Goal: Task Accomplishment & Management: Manage account settings

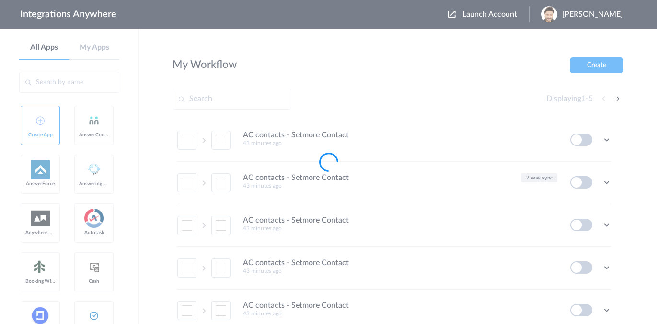
click at [478, 16] on div at bounding box center [328, 162] width 657 height 324
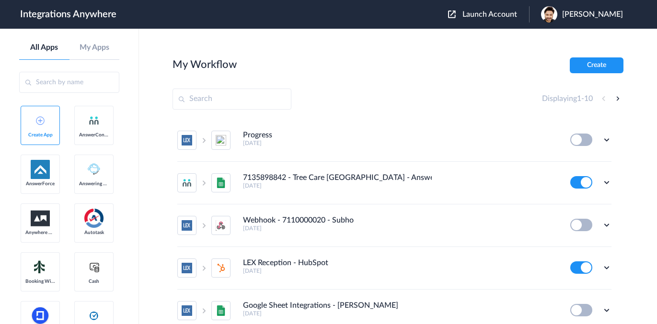
click at [480, 15] on span "Launch Account" at bounding box center [489, 15] width 55 height 8
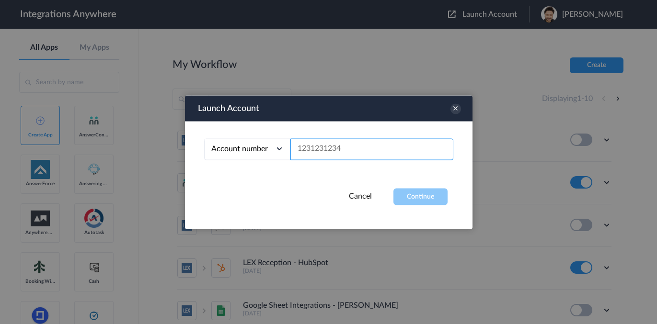
click at [325, 153] on input "text" at bounding box center [371, 150] width 163 height 22
paste input "9803510074"
type input "9803510074"
click at [420, 193] on button "Continue" at bounding box center [420, 196] width 54 height 17
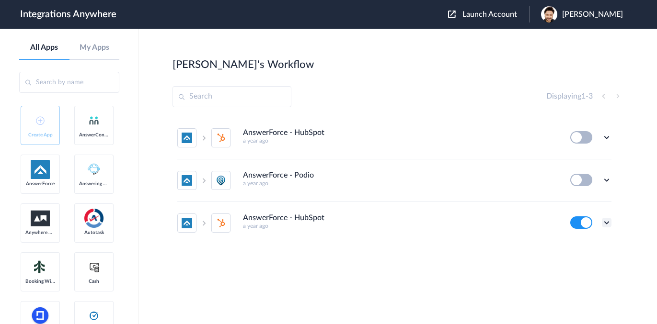
click at [608, 223] on icon at bounding box center [607, 223] width 10 height 10
click at [584, 201] on span "Delete" at bounding box center [576, 199] width 19 height 7
click at [576, 196] on span "Are you sure?" at bounding box center [573, 195] width 34 height 15
click at [607, 178] on icon at bounding box center [607, 180] width 10 height 10
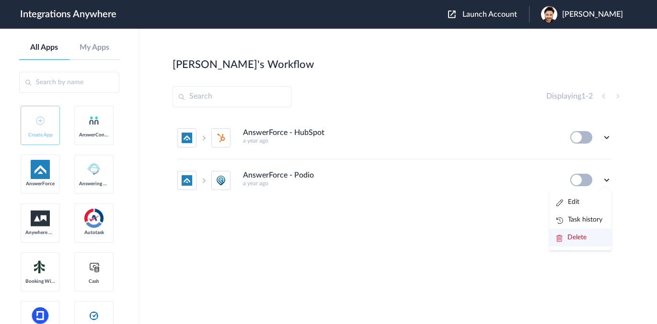
click at [585, 237] on span "Delete" at bounding box center [576, 237] width 19 height 7
click at [580, 242] on span "Are you sure?" at bounding box center [573, 241] width 34 height 15
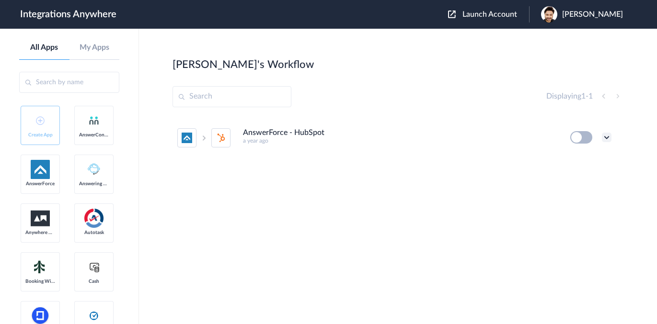
click at [604, 137] on icon at bounding box center [607, 138] width 10 height 10
click at [571, 198] on span "Delete" at bounding box center [576, 195] width 19 height 7
click at [574, 199] on span "Are you sure?" at bounding box center [573, 199] width 34 height 15
